Goal: Task Accomplishment & Management: Manage account settings

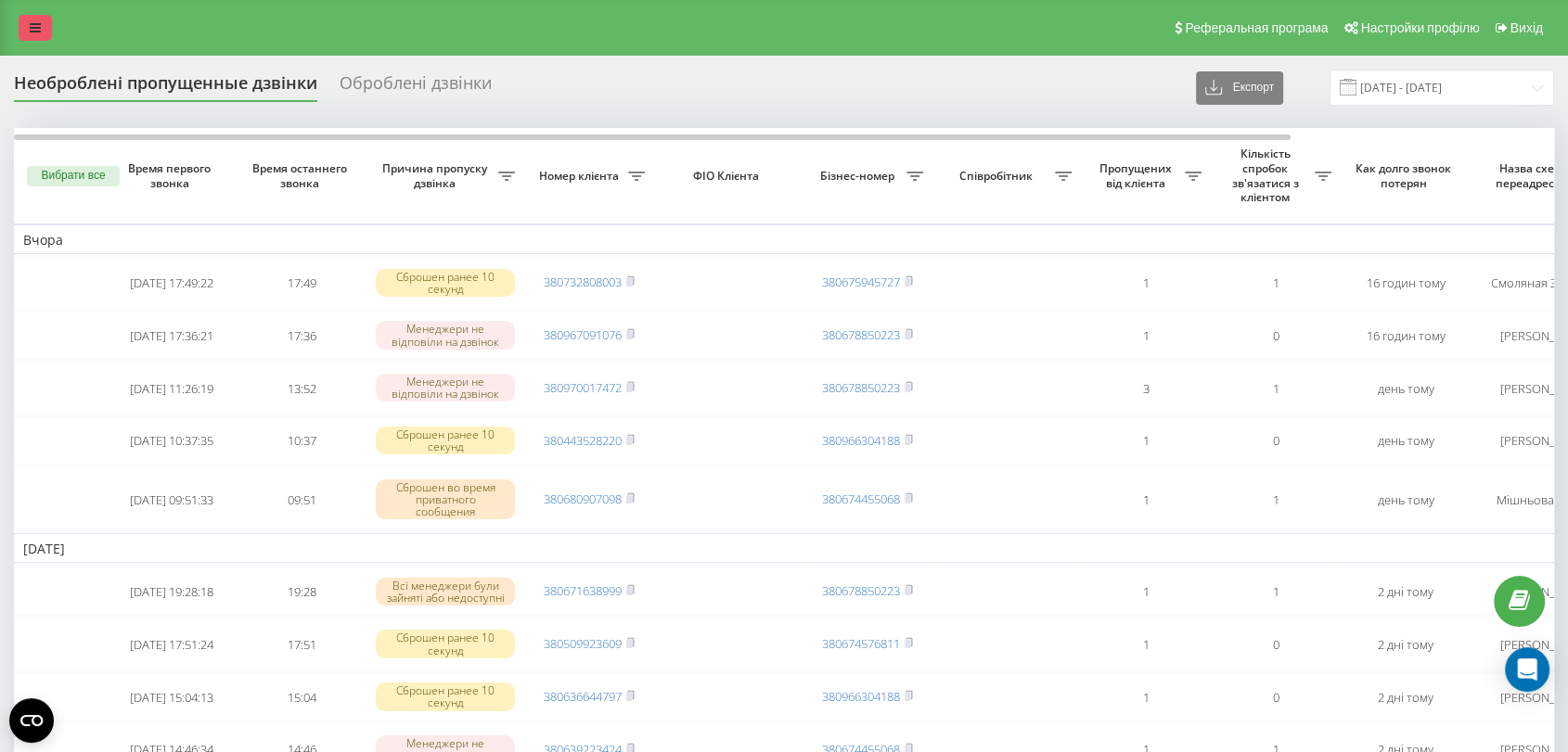
click at [25, 32] on link at bounding box center [35, 27] width 34 height 26
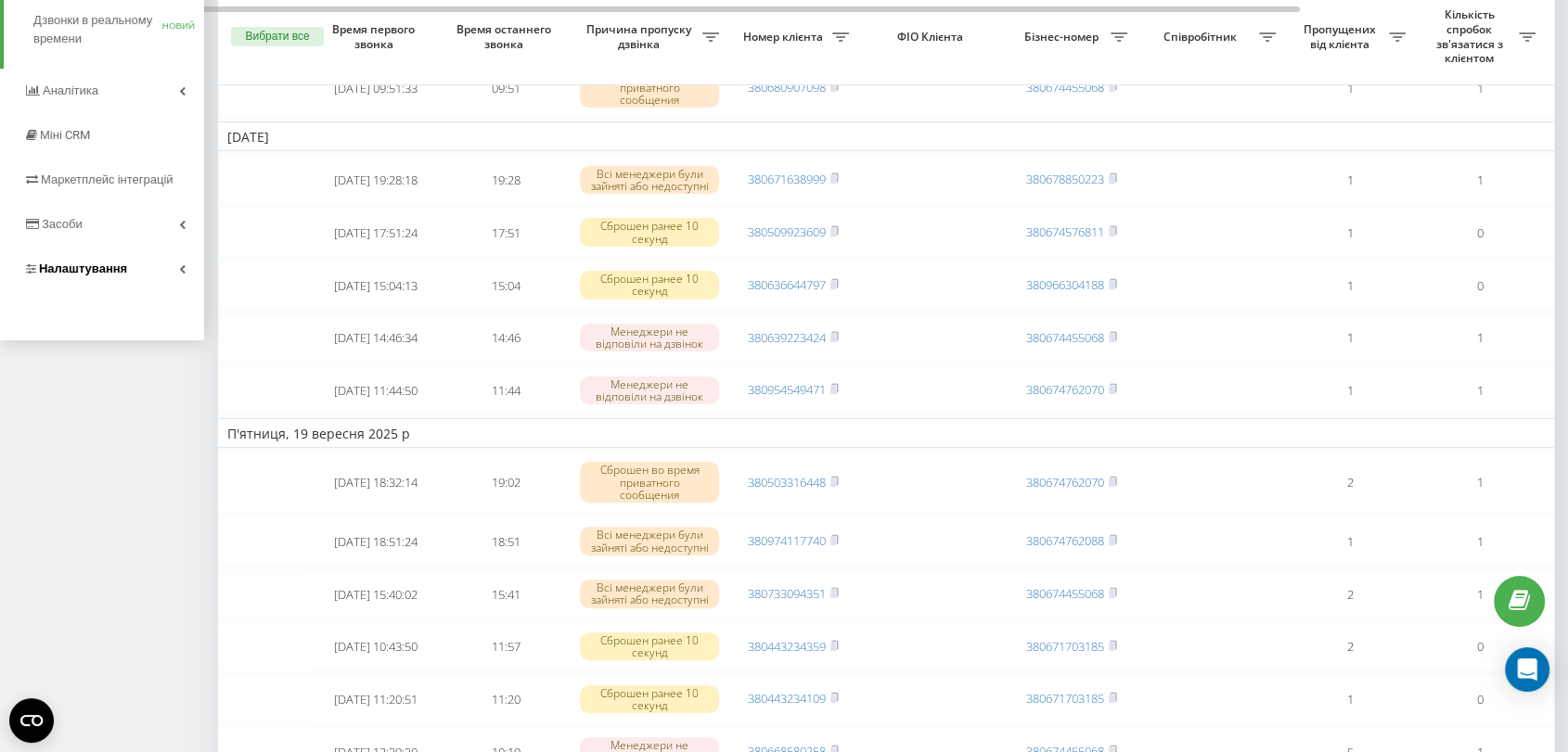
click at [93, 268] on font "Налаштування" at bounding box center [83, 269] width 89 height 13
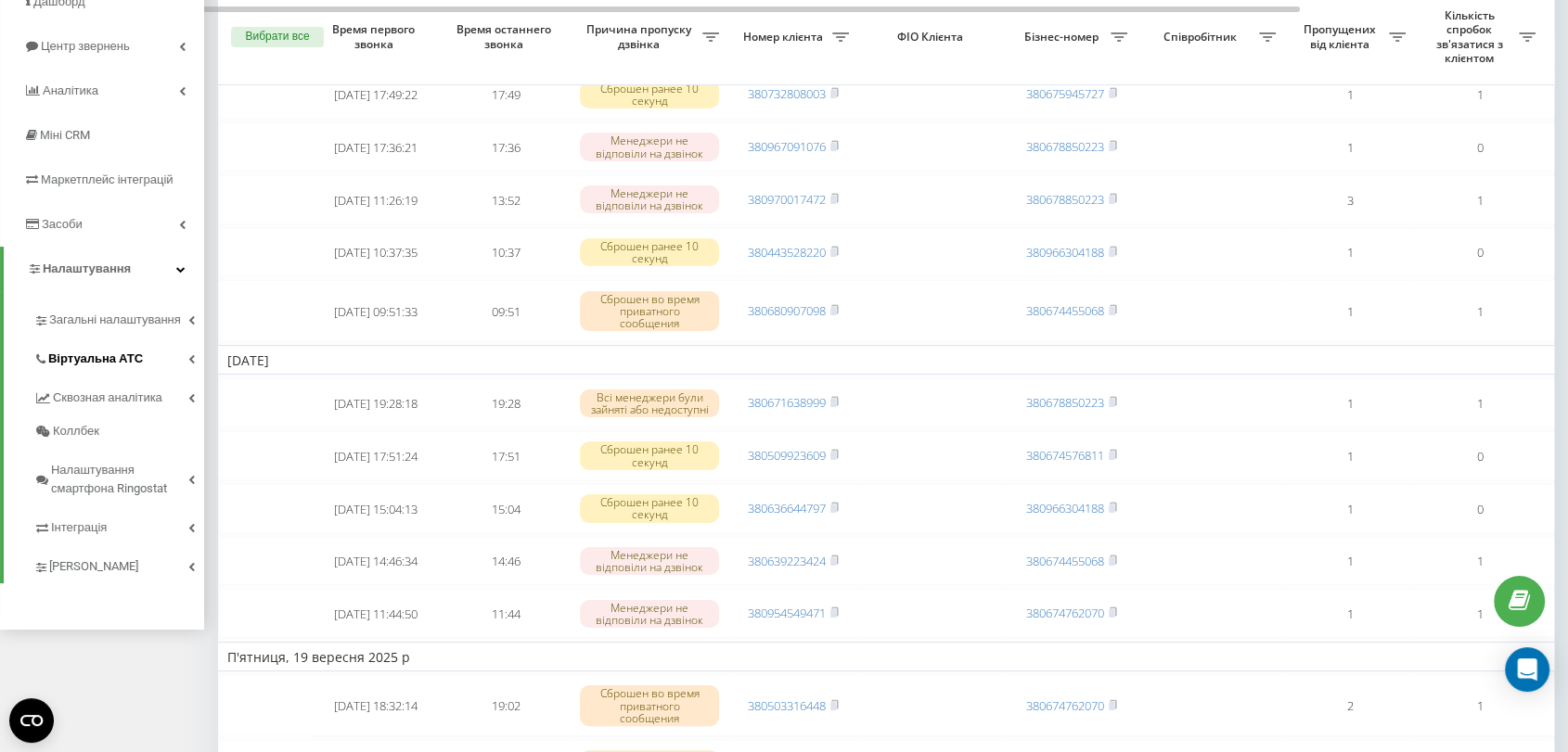
click at [100, 351] on font "Віртуальна АТС" at bounding box center [95, 358] width 94 height 13
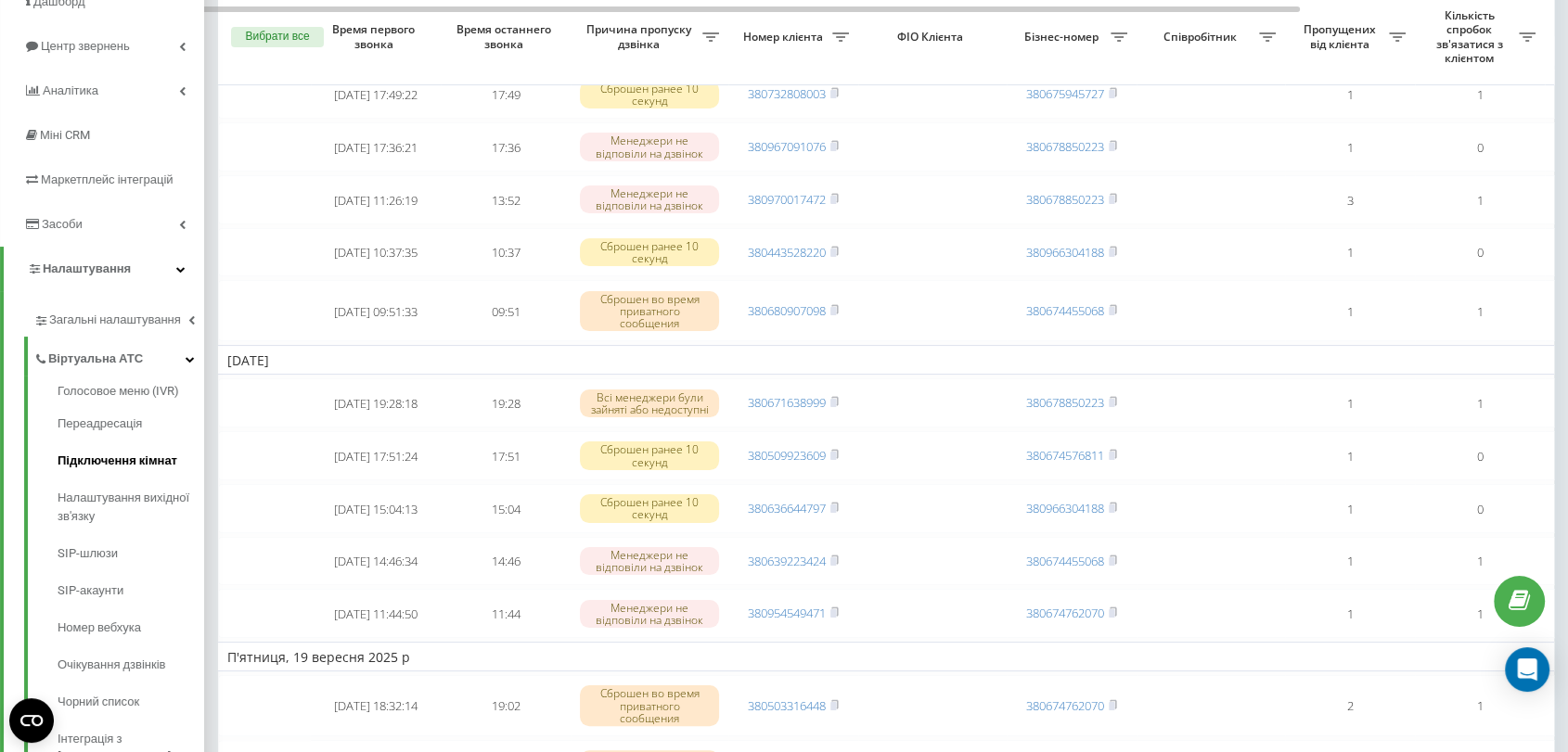
click at [107, 454] on font "Підключення кімнат" at bounding box center [118, 460] width 119 height 13
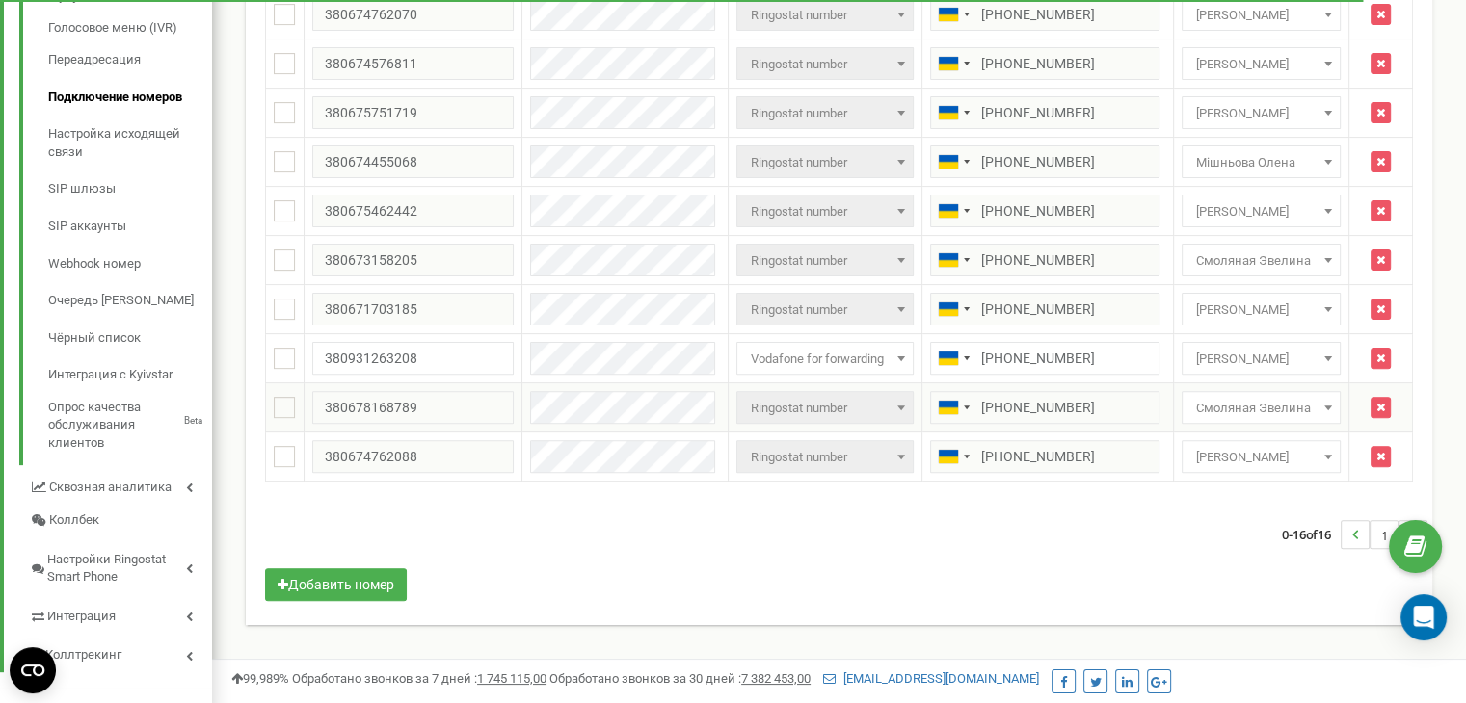
click at [1220, 405] on span "Смоляная Эвелина" at bounding box center [1260, 408] width 145 height 27
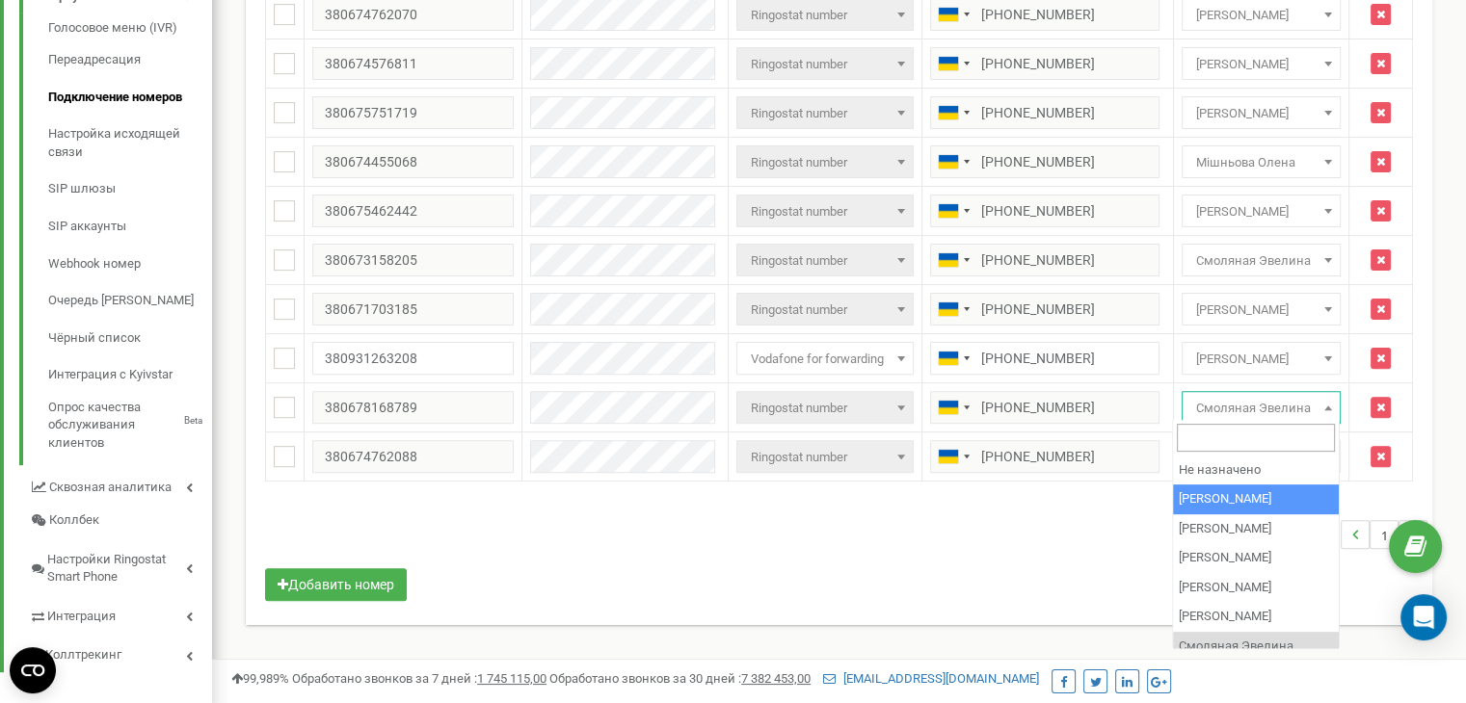
select select "69586"
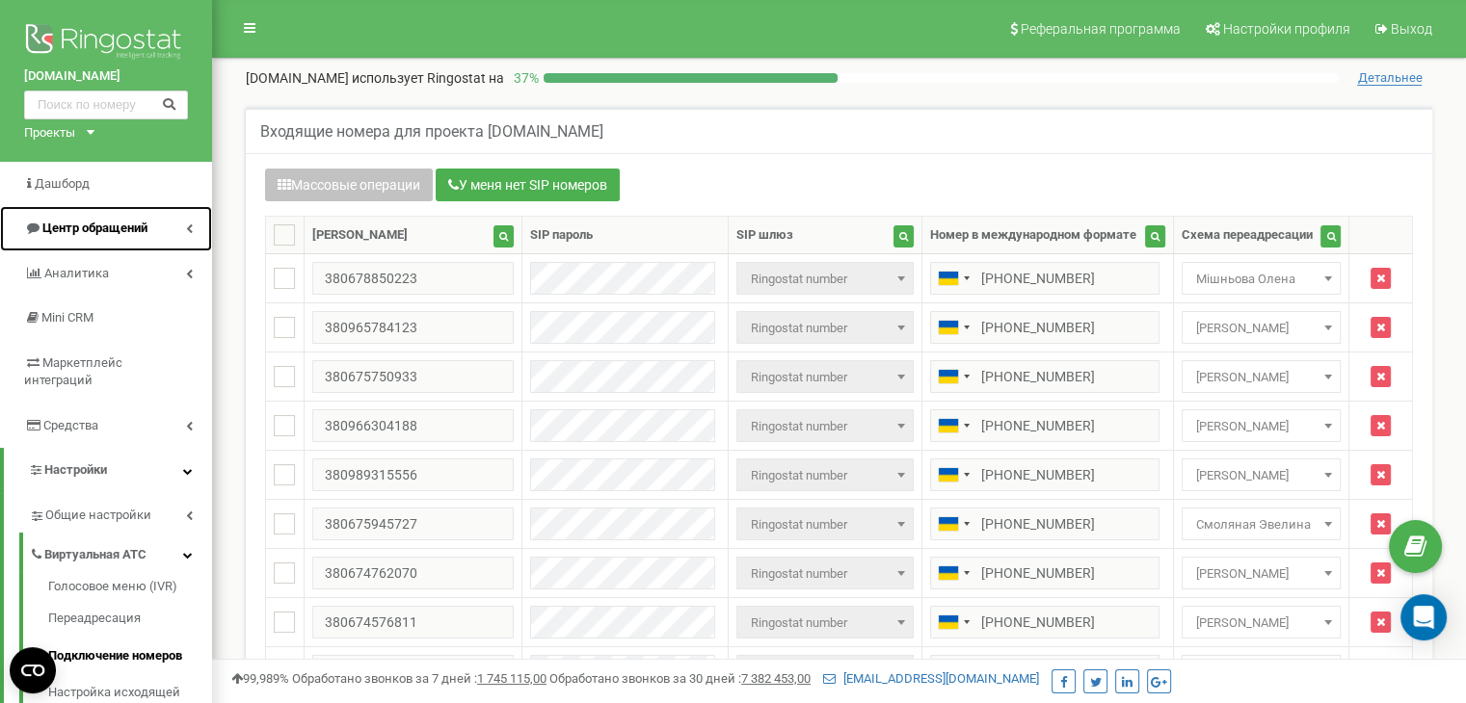
click at [108, 213] on link "Центр обращений" at bounding box center [106, 228] width 212 height 45
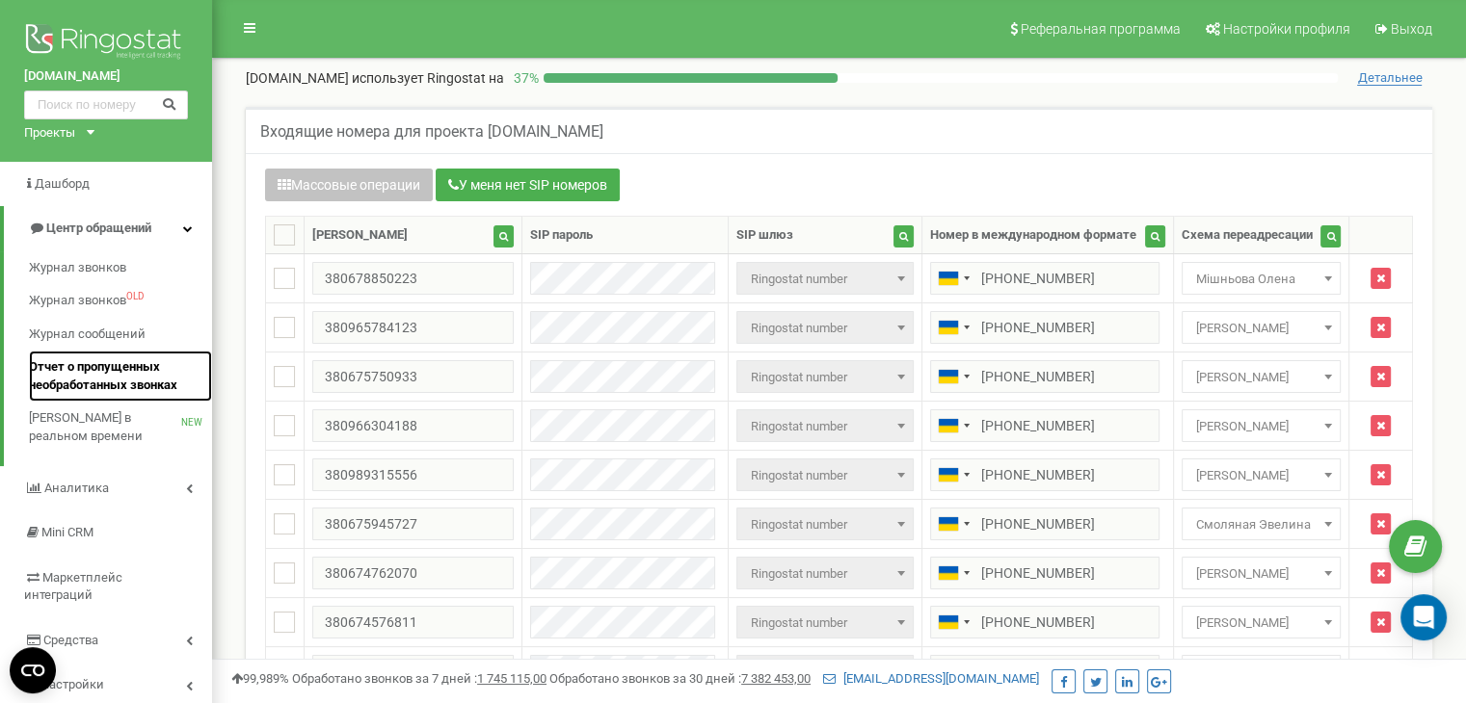
click at [71, 366] on span "Отчет о пропущенных необработанных звонках" at bounding box center [115, 376] width 173 height 36
